Goal: Information Seeking & Learning: Learn about a topic

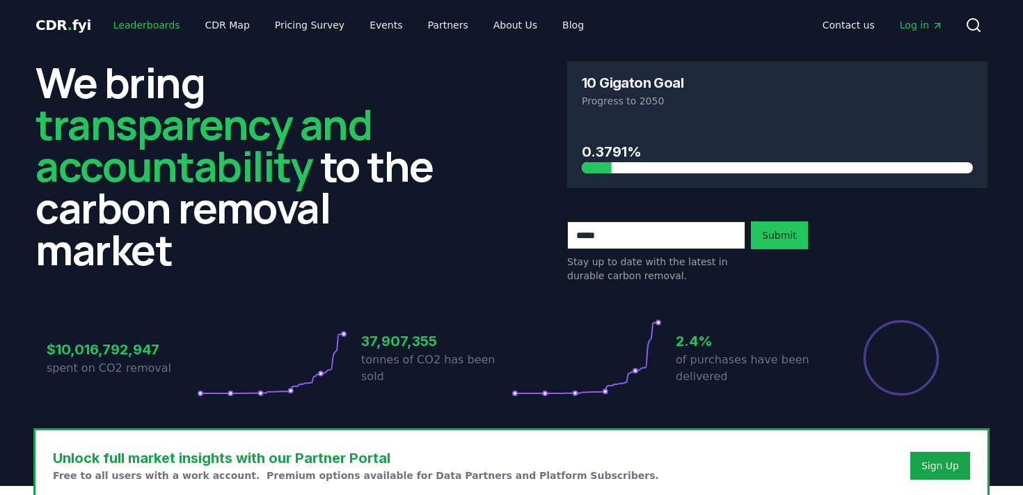
click at [147, 26] on link "Leaderboards" at bounding box center [146, 25] width 89 height 25
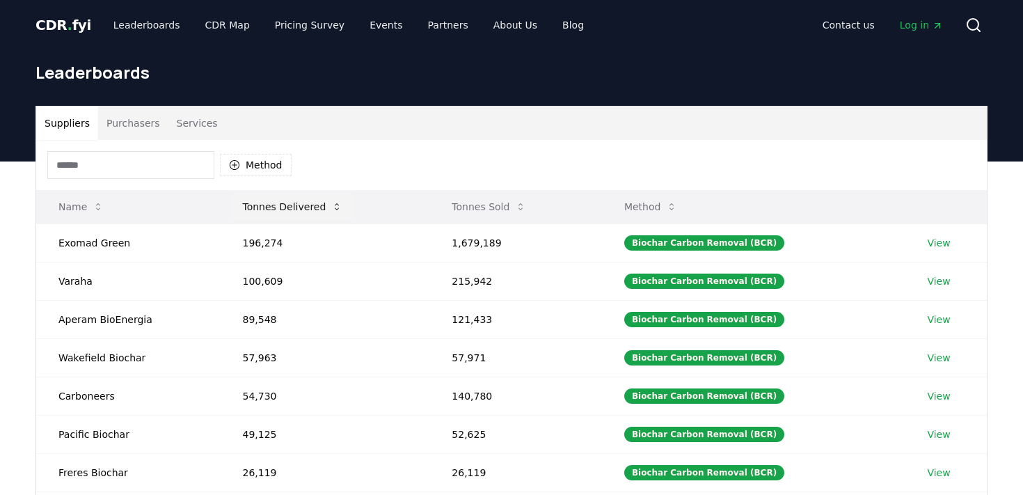
click at [264, 203] on button "Tonnes Delivered" at bounding box center [292, 207] width 123 height 28
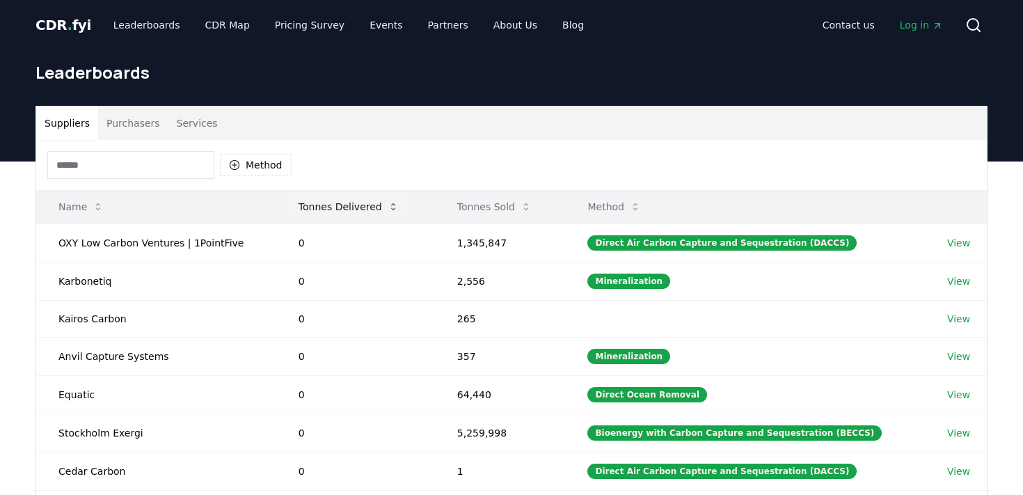
click at [333, 206] on button "Tonnes Delivered" at bounding box center [349, 207] width 123 height 28
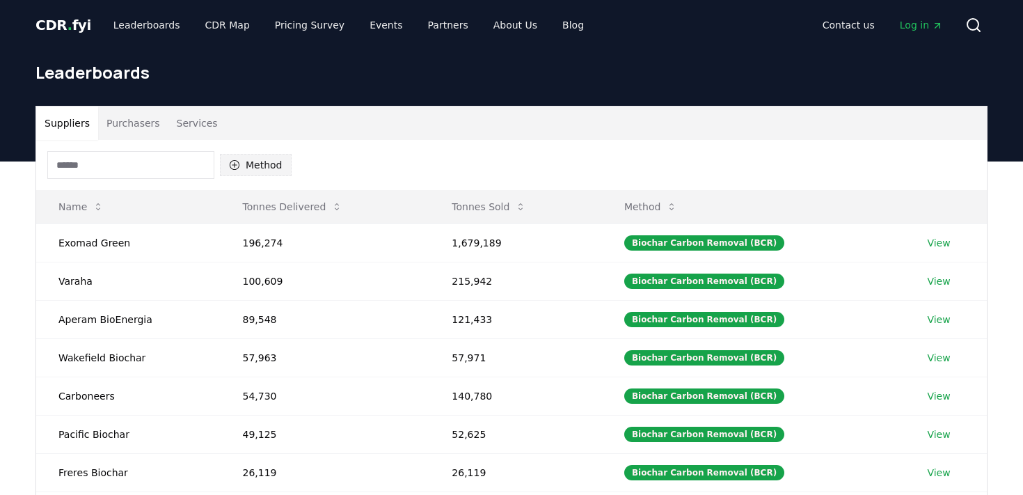
click at [270, 169] on button "Method" at bounding box center [256, 165] width 72 height 22
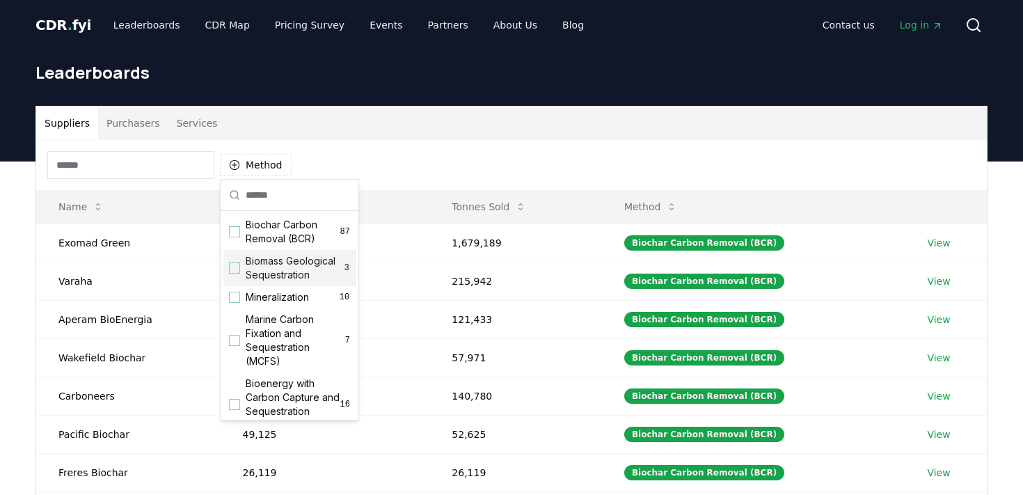
click at [235, 269] on div "Suggestions" at bounding box center [234, 267] width 11 height 11
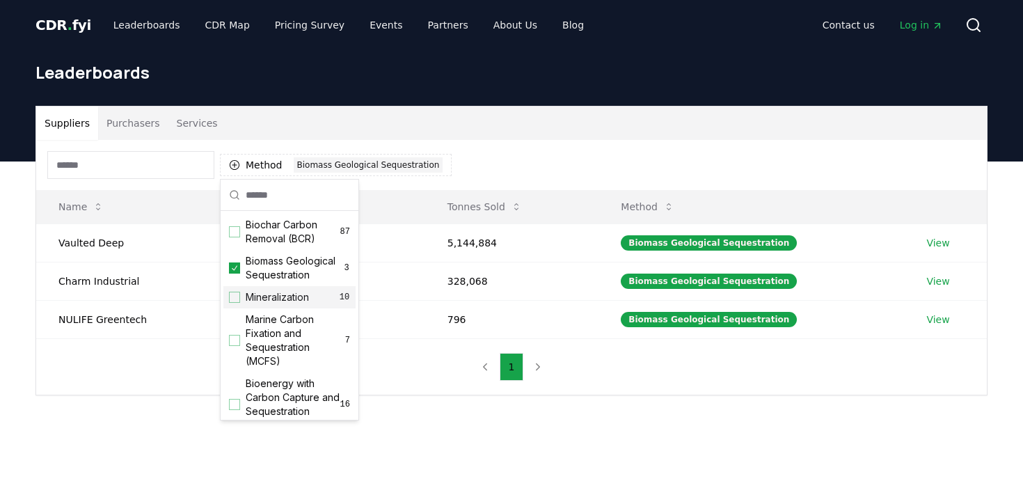
click at [233, 304] on div "Mineralization 10" at bounding box center [289, 297] width 132 height 22
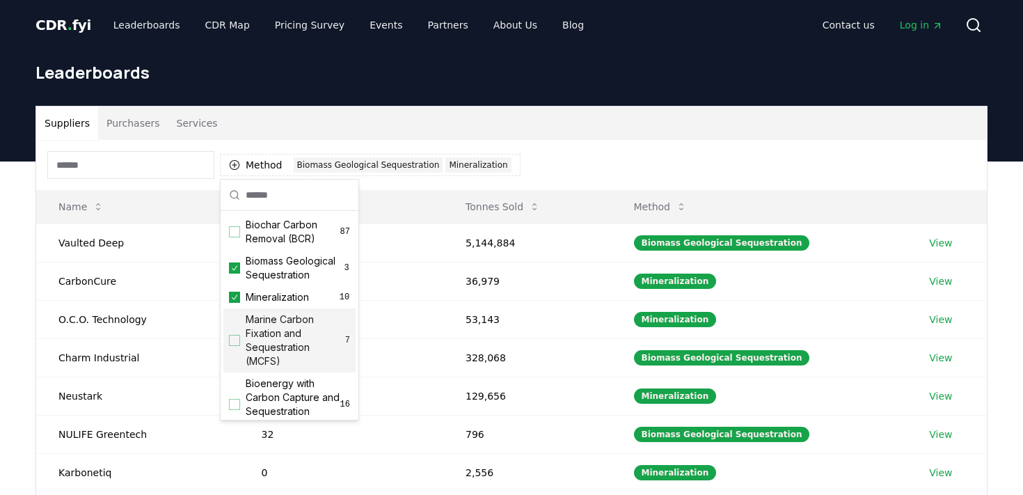
click at [233, 332] on div "Marine Carbon Fixation and Sequestration (MCFS) 7" at bounding box center [289, 340] width 132 height 64
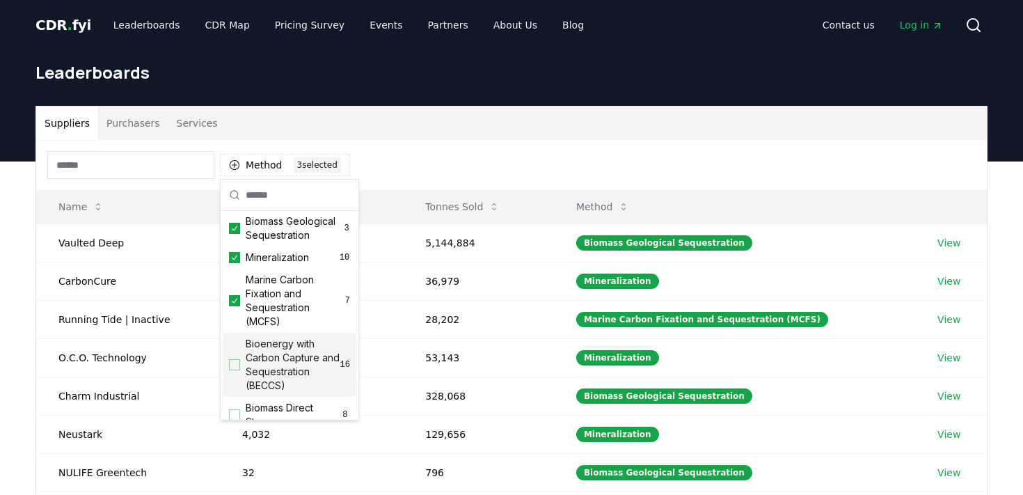
click at [231, 362] on div "Suggestions" at bounding box center [234, 364] width 11 height 11
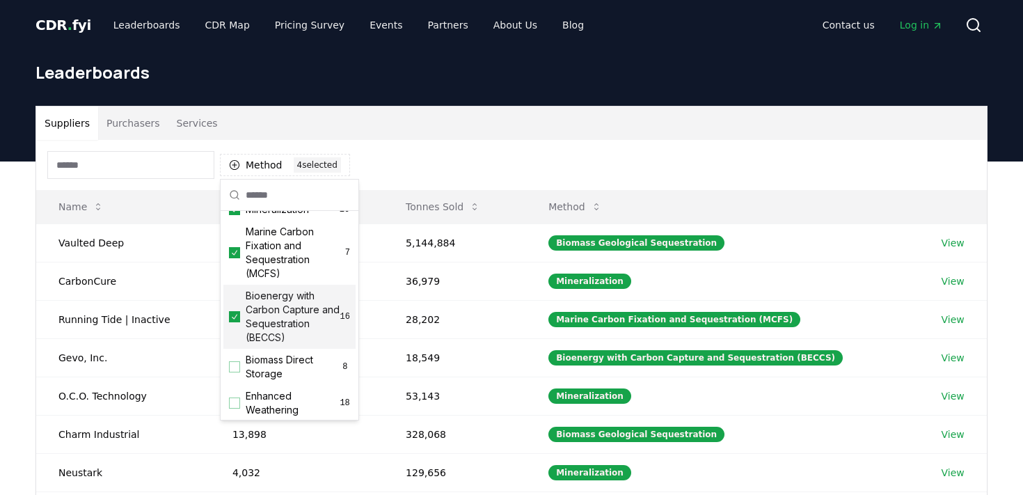
scroll to position [97, 0]
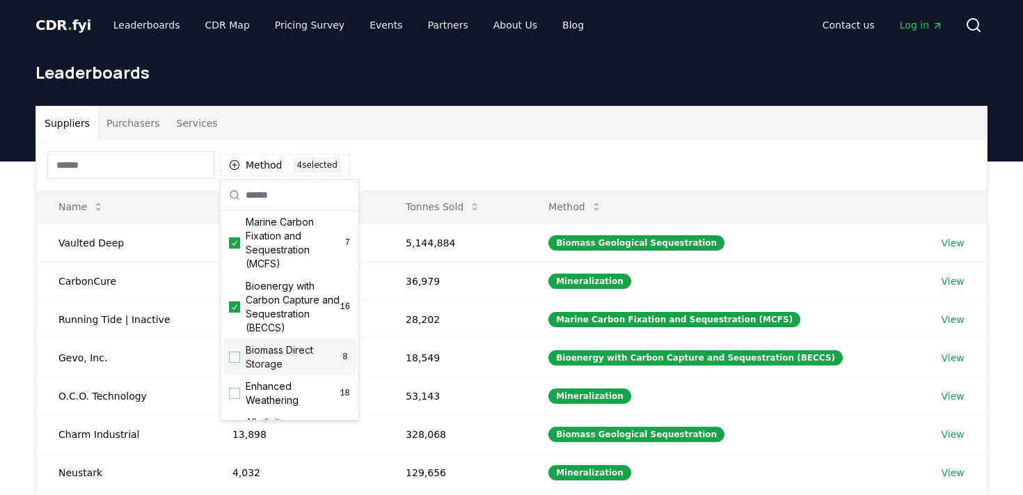
click at [237, 352] on div "Suggestions" at bounding box center [234, 357] width 11 height 11
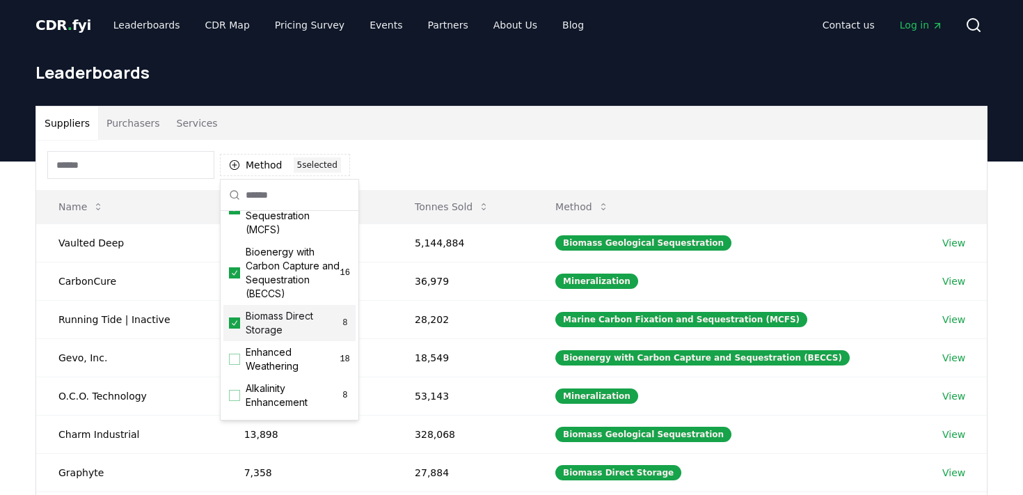
click at [237, 351] on div "Enhanced Weathering 18" at bounding box center [289, 359] width 132 height 36
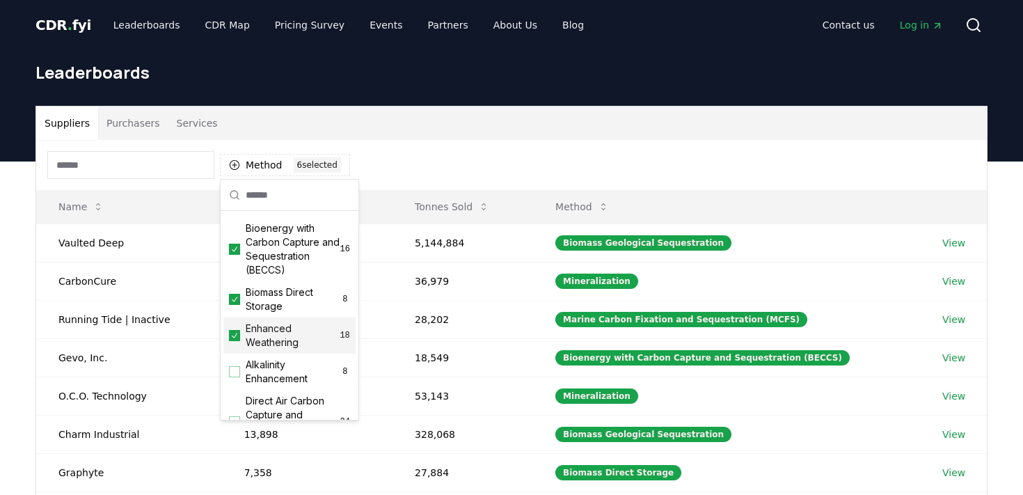
scroll to position [210, 0]
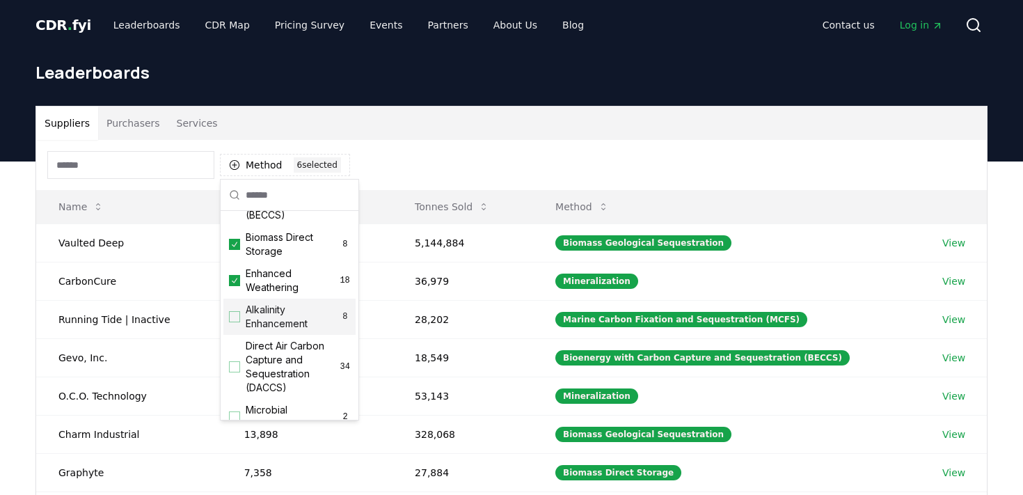
click at [236, 317] on div "Suggestions" at bounding box center [234, 316] width 11 height 11
click at [238, 356] on div "Direct Air Carbon Capture and Sequestration (DACCS) 34" at bounding box center [289, 367] width 132 height 64
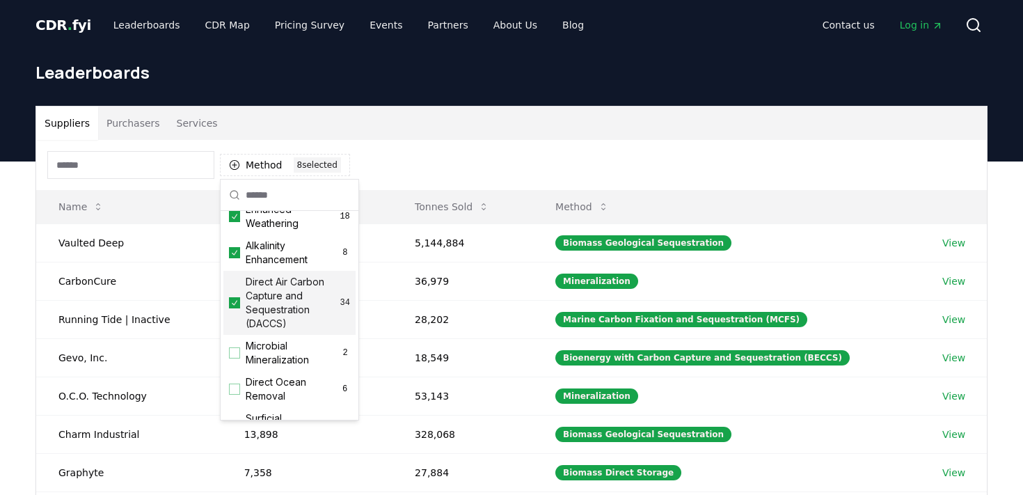
scroll to position [285, 0]
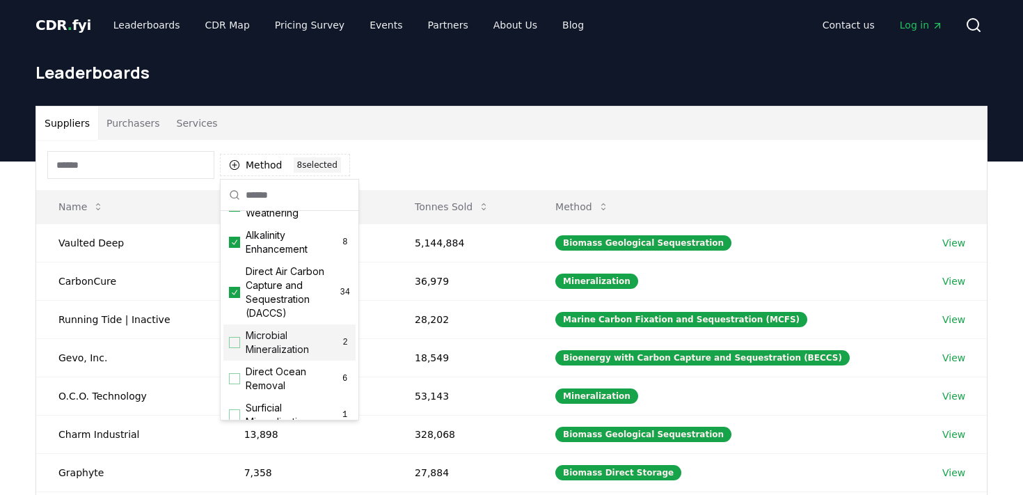
click at [235, 343] on div "Suggestions" at bounding box center [234, 342] width 11 height 11
click at [235, 379] on div "Suggestions" at bounding box center [234, 378] width 11 height 11
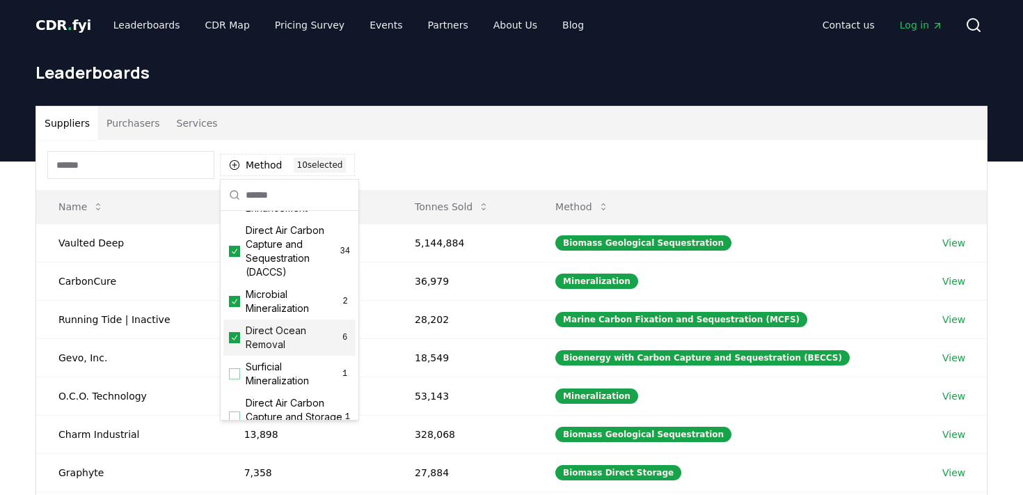
click at [235, 379] on div "Surficial Mineralization 1" at bounding box center [289, 374] width 132 height 36
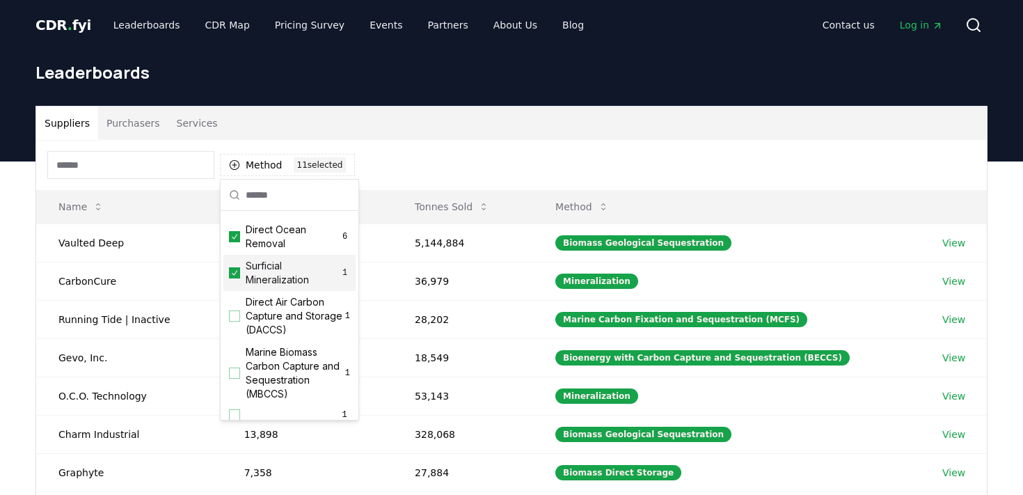
scroll to position [434, 0]
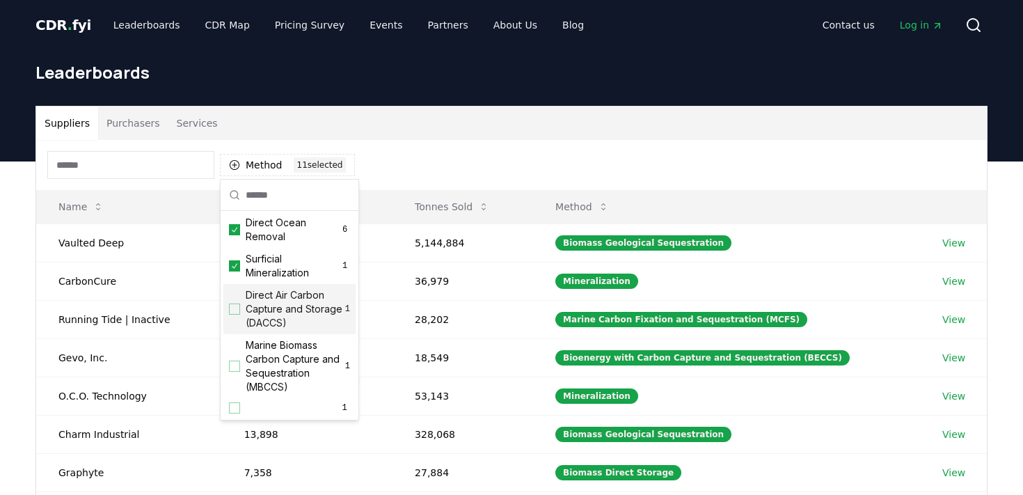
click at [237, 313] on div "Suggestions" at bounding box center [234, 309] width 11 height 11
click at [235, 369] on div "Suggestions" at bounding box center [234, 366] width 11 height 11
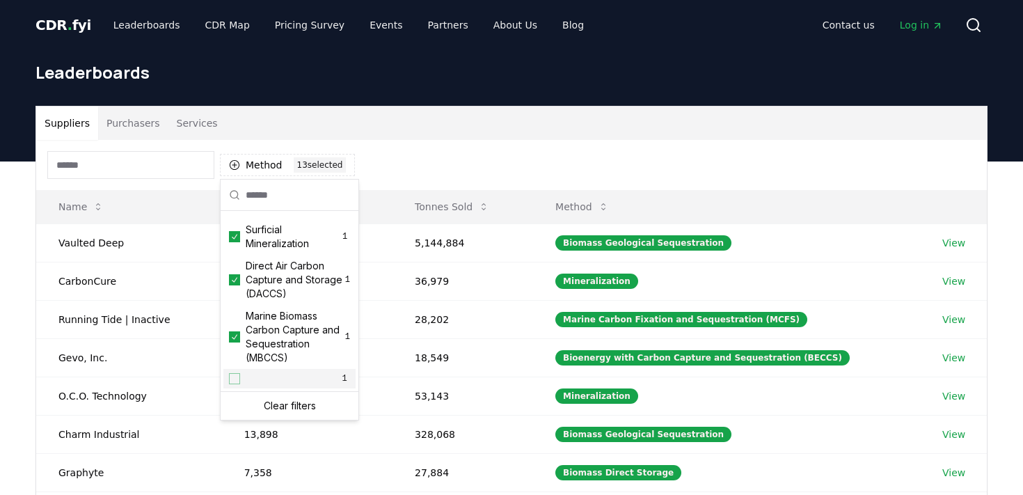
click at [19, 343] on div "Suppliers Purchasers Services Method 13 13 selected Name Tonnes Delivered Tonne…" at bounding box center [511, 441] width 1023 height 558
